Goal: Information Seeking & Learning: Learn about a topic

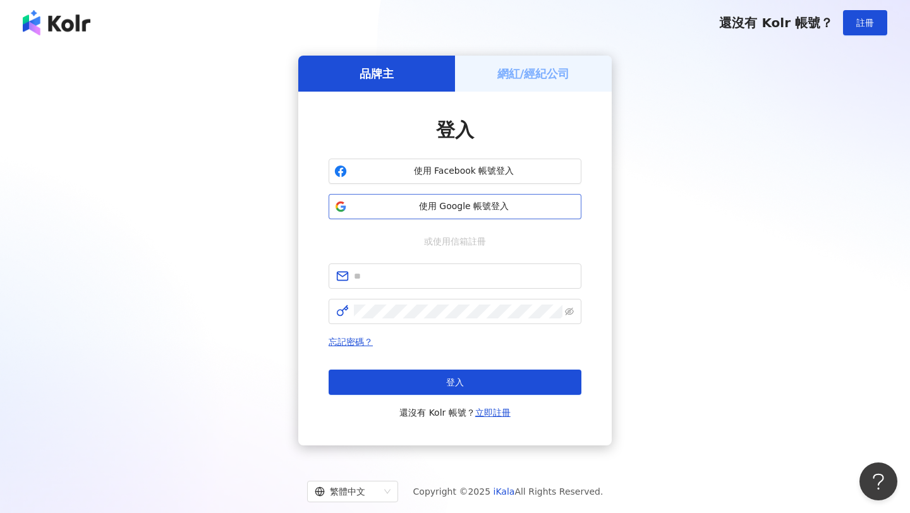
click at [369, 200] on span "使用 Google 帳號登入" at bounding box center [464, 206] width 224 height 13
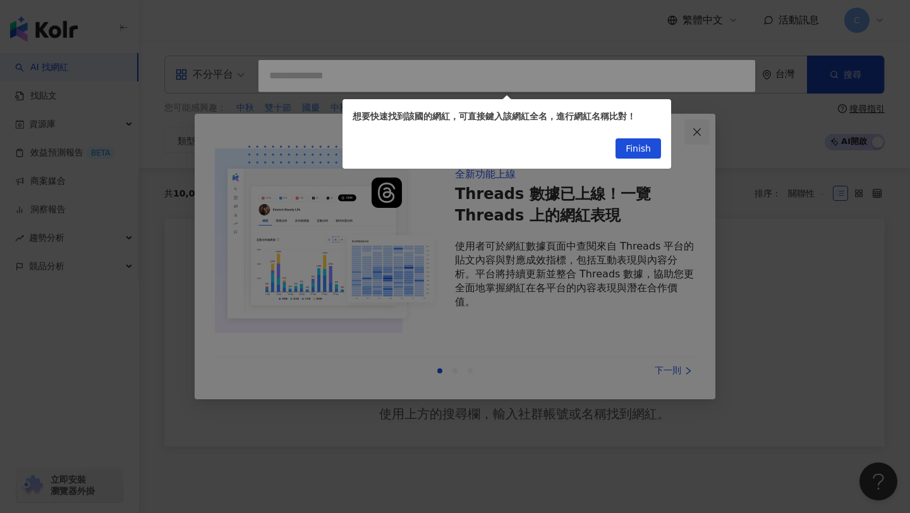
click at [699, 134] on div at bounding box center [455, 256] width 910 height 513
click at [643, 144] on span "Finish" at bounding box center [638, 149] width 25 height 20
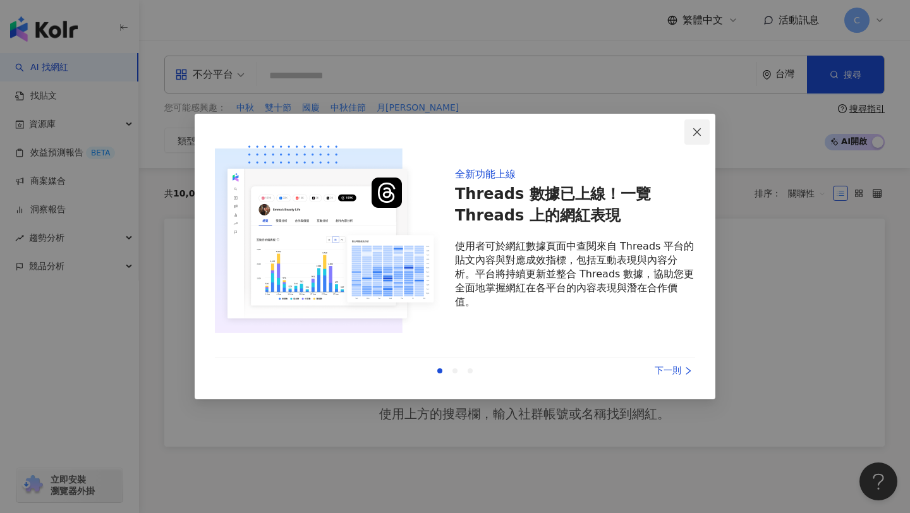
click at [698, 138] on button "Close" at bounding box center [697, 131] width 25 height 25
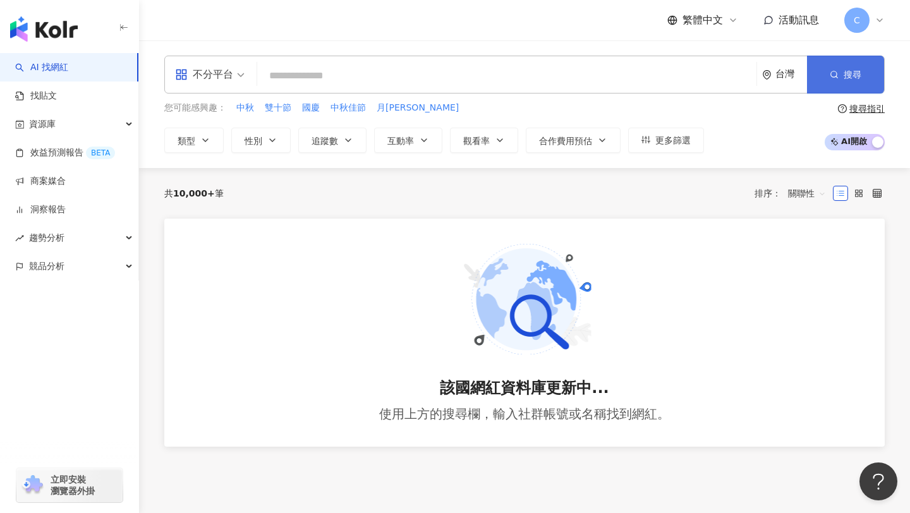
click at [866, 78] on button "搜尋" at bounding box center [845, 75] width 77 height 38
click at [774, 80] on div "台灣" at bounding box center [785, 74] width 45 height 37
click at [847, 73] on span "搜尋" at bounding box center [853, 75] width 18 height 10
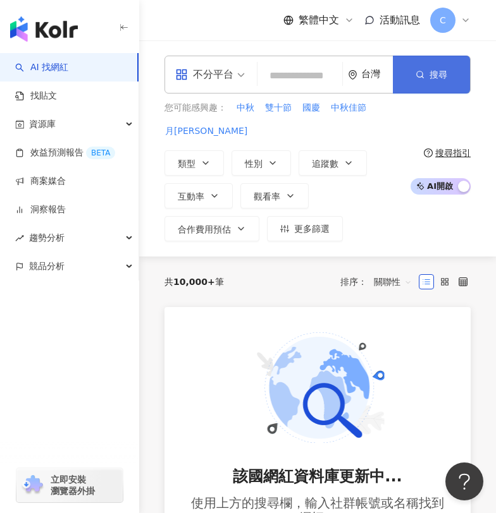
click at [453, 73] on button "搜尋" at bounding box center [431, 75] width 77 height 38
